Goal: Transaction & Acquisition: Purchase product/service

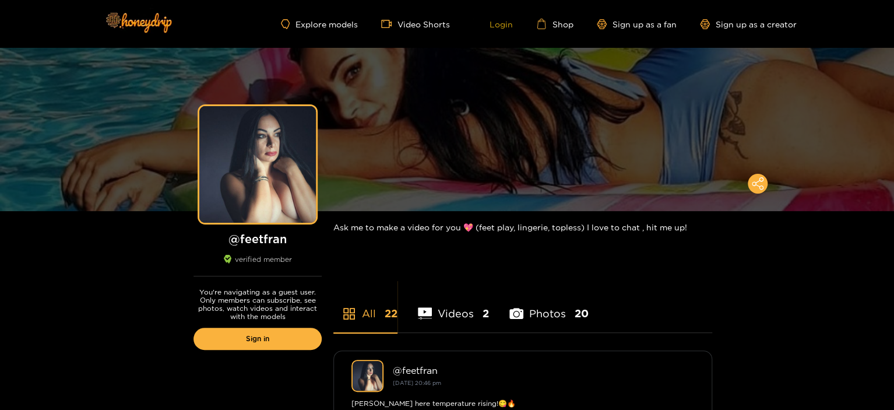
click at [497, 24] on link "Login" at bounding box center [493, 24] width 40 height 10
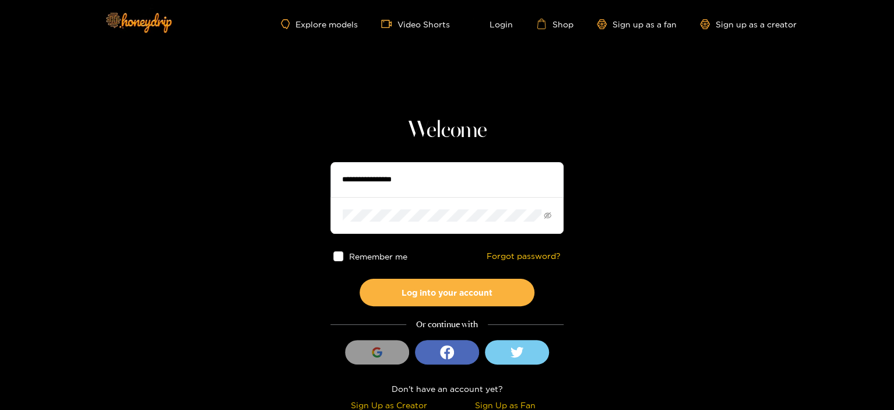
type input "*********"
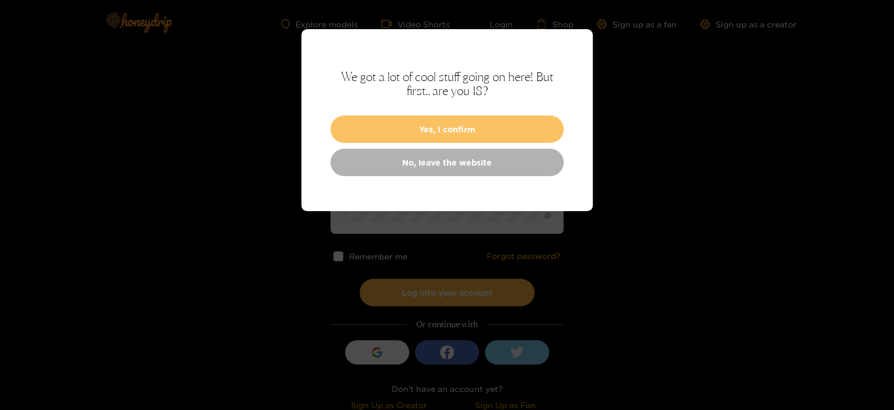
type input "*********"
click at [452, 127] on button "Yes, I confirm" at bounding box center [447, 128] width 233 height 27
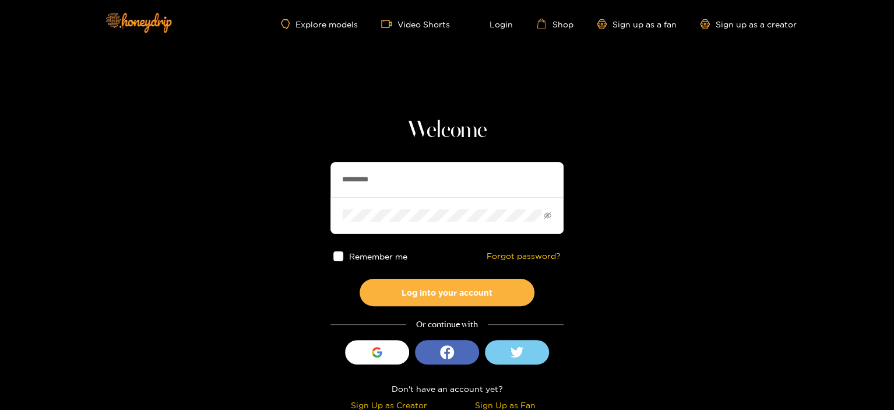
scroll to position [4, 0]
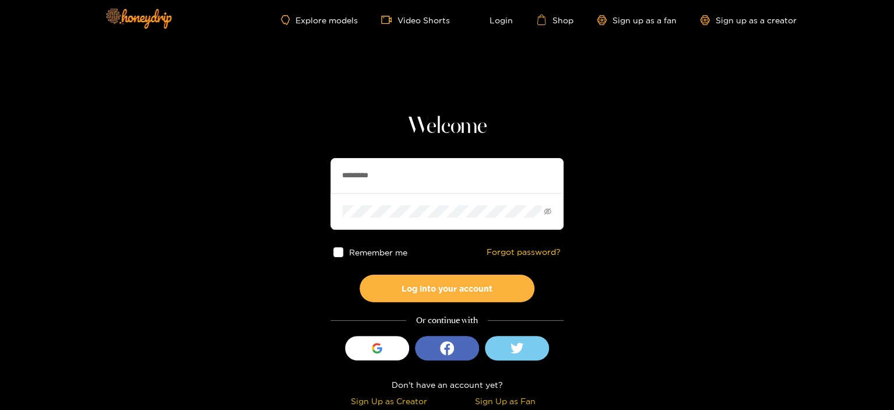
click at [340, 253] on span at bounding box center [338, 252] width 10 height 10
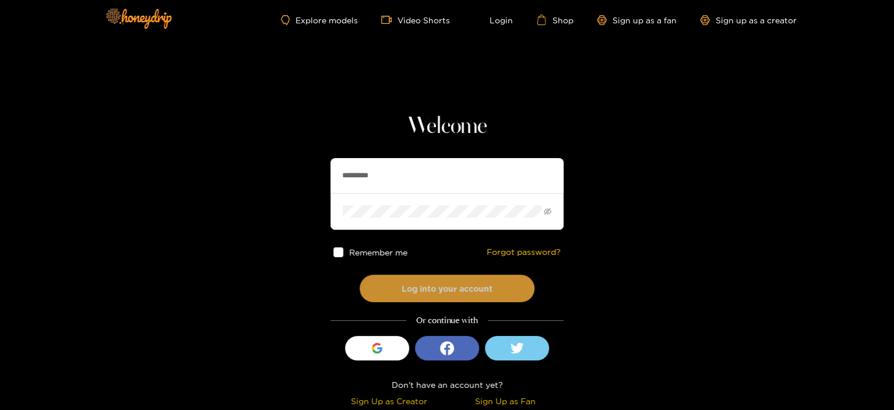
click at [418, 292] on button "Log into your account" at bounding box center [447, 288] width 175 height 27
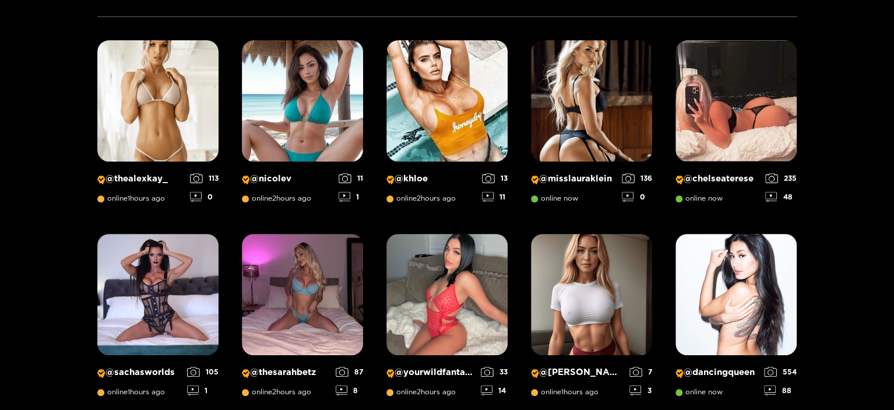
scroll to position [0, 0]
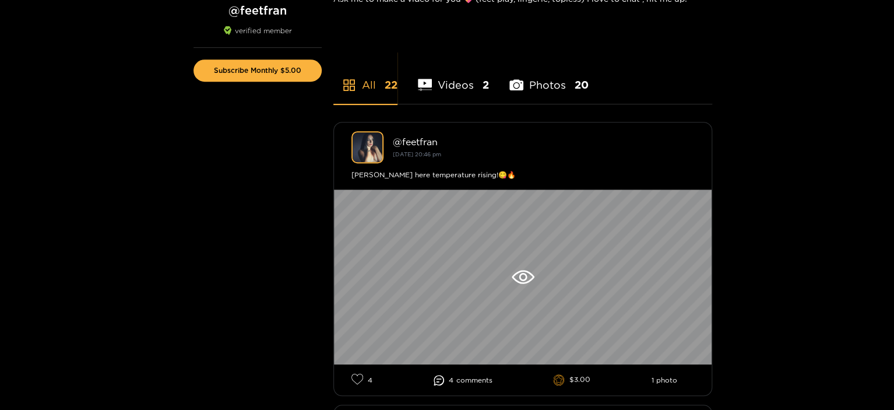
scroll to position [292, 0]
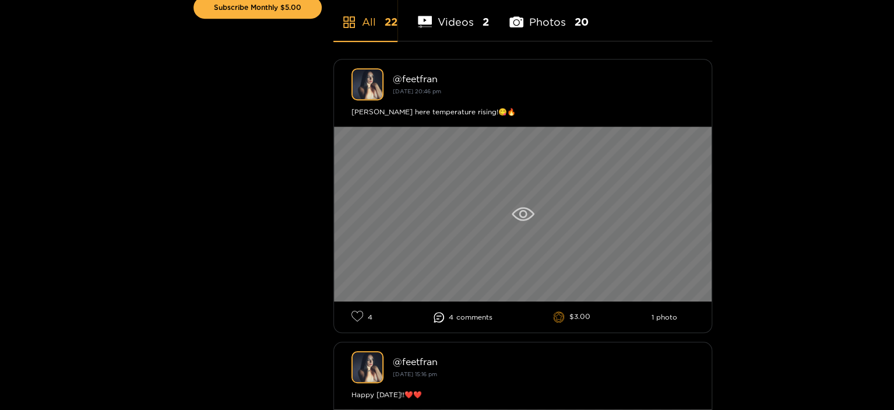
click at [524, 210] on icon at bounding box center [523, 214] width 8 height 8
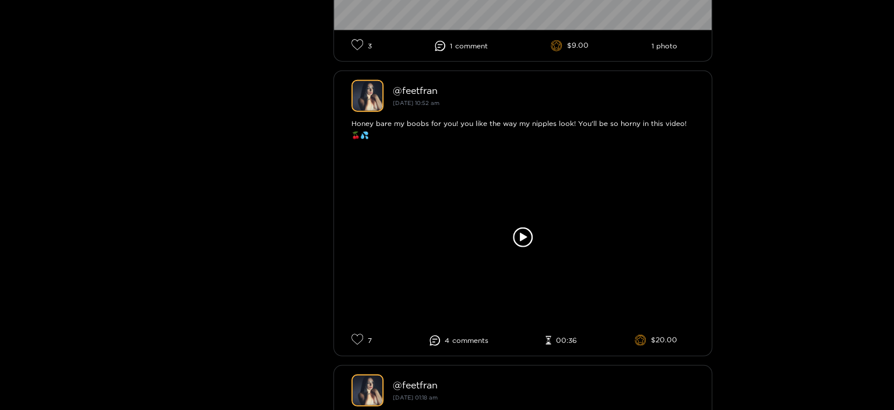
scroll to position [3731, 0]
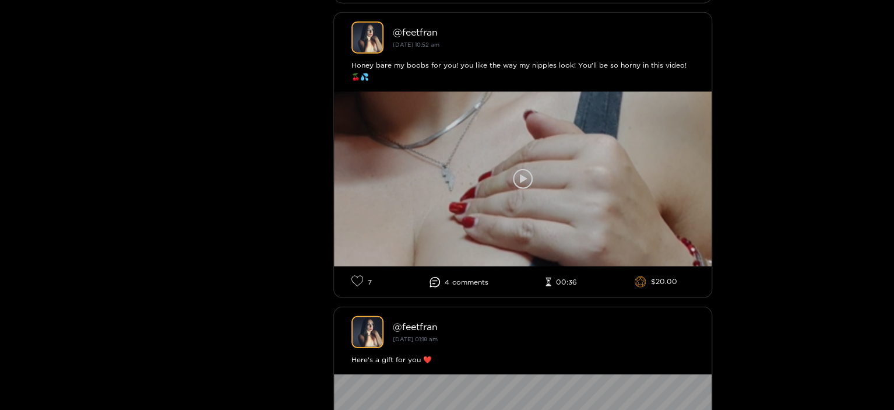
click at [526, 180] on icon at bounding box center [523, 179] width 20 height 20
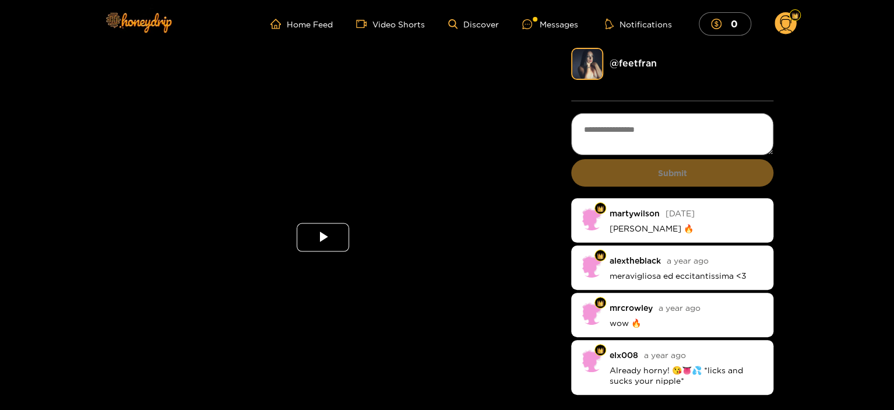
click at [323, 237] on span "Video Player" at bounding box center [323, 237] width 0 height 0
